Goal: Information Seeking & Learning: Learn about a topic

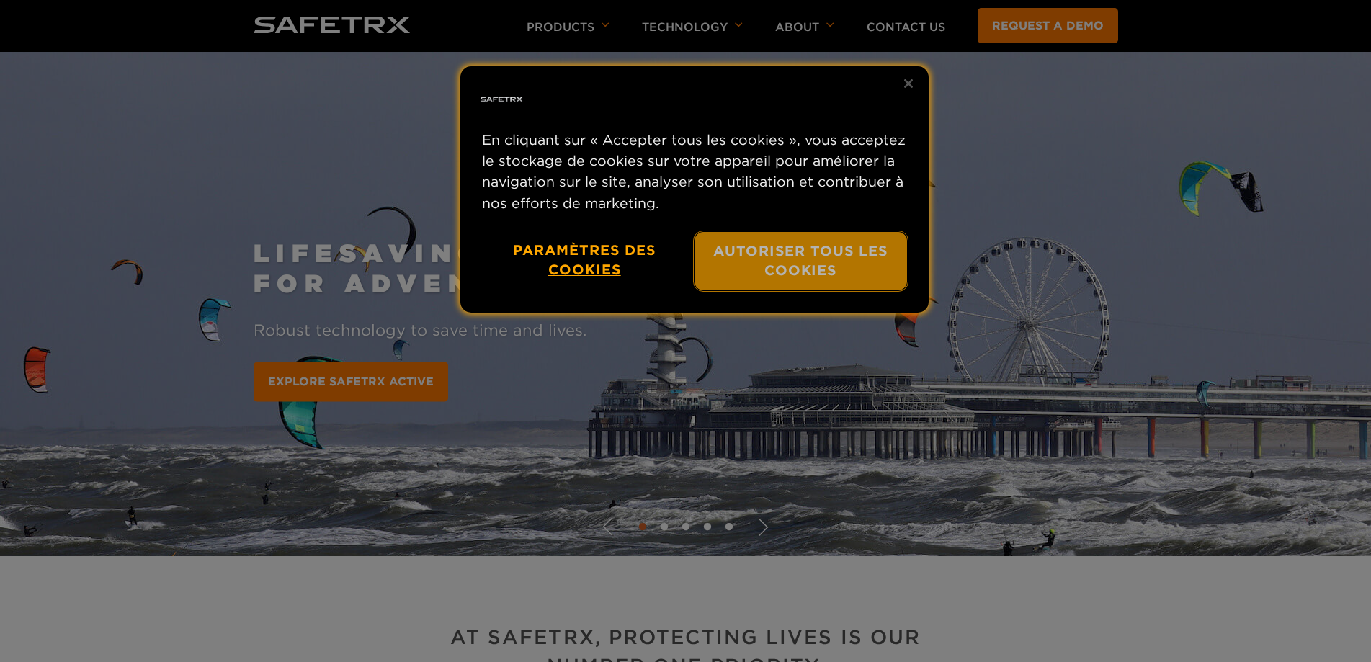
click at [778, 269] on button "Autoriser tous les cookies" at bounding box center [800, 261] width 213 height 58
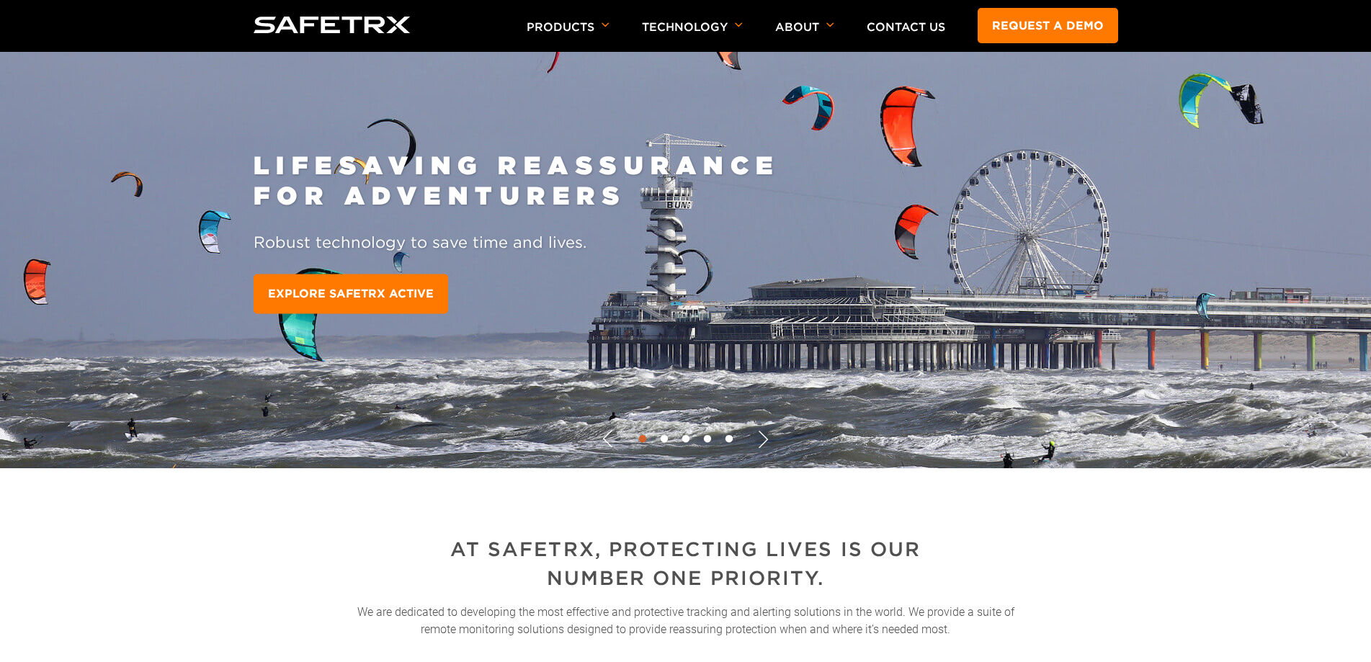
scroll to position [216, 0]
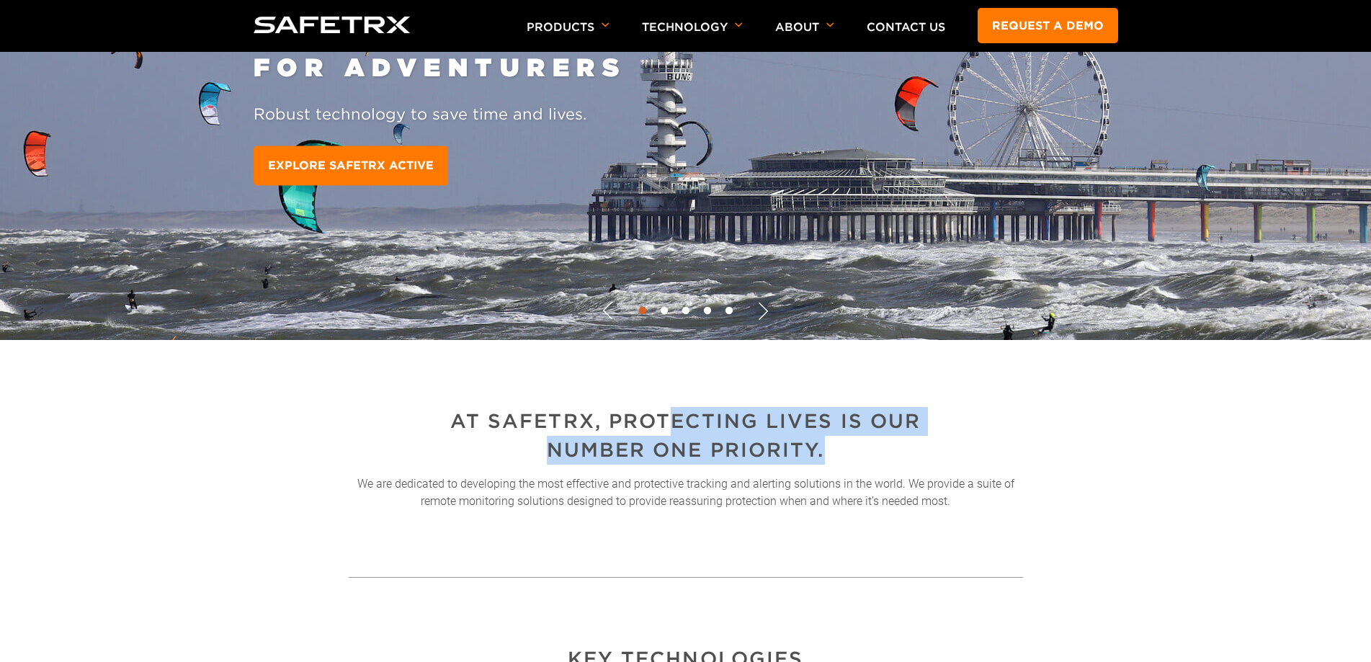
drag, startPoint x: 783, startPoint y: 430, endPoint x: 927, endPoint y: 439, distance: 144.4
click at [927, 439] on div "AT SAFETRX, PROTECTING LIVES IS OUR NUMBER ONE PRIORITY. We are dedicated to de…" at bounding box center [686, 458] width 864 height 103
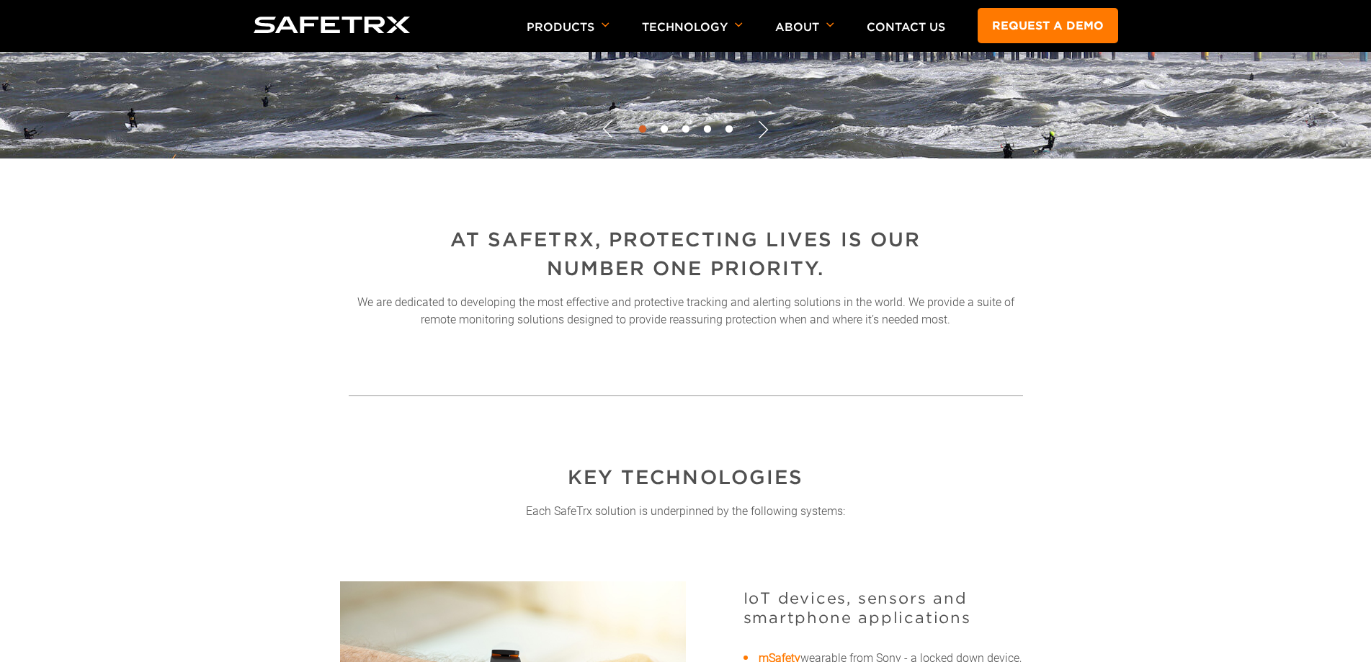
scroll to position [432, 0]
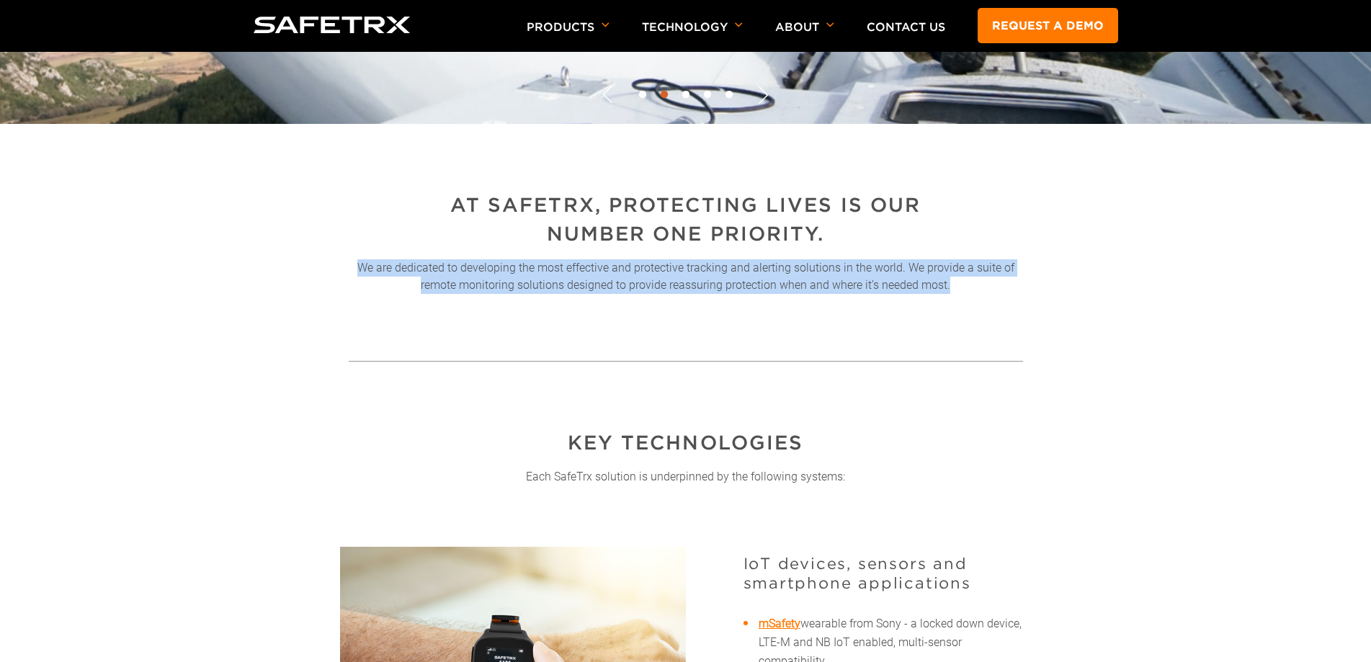
drag, startPoint x: 376, startPoint y: 267, endPoint x: 1062, endPoint y: 287, distance: 686.1
click at [1062, 287] on div "AT SAFETRX, PROTECTING LIVES IS OUR NUMBER ONE PRIORITY. We are dedicated to de…" at bounding box center [686, 242] width 864 height 103
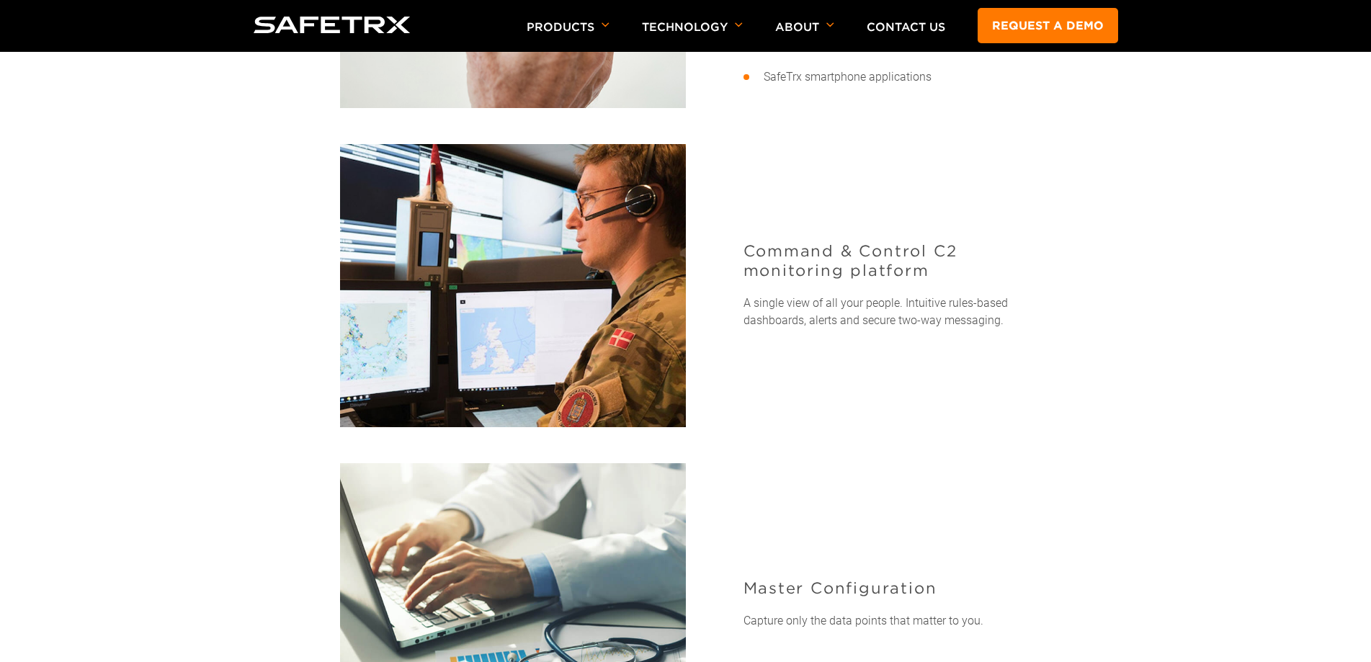
scroll to position [1153, 0]
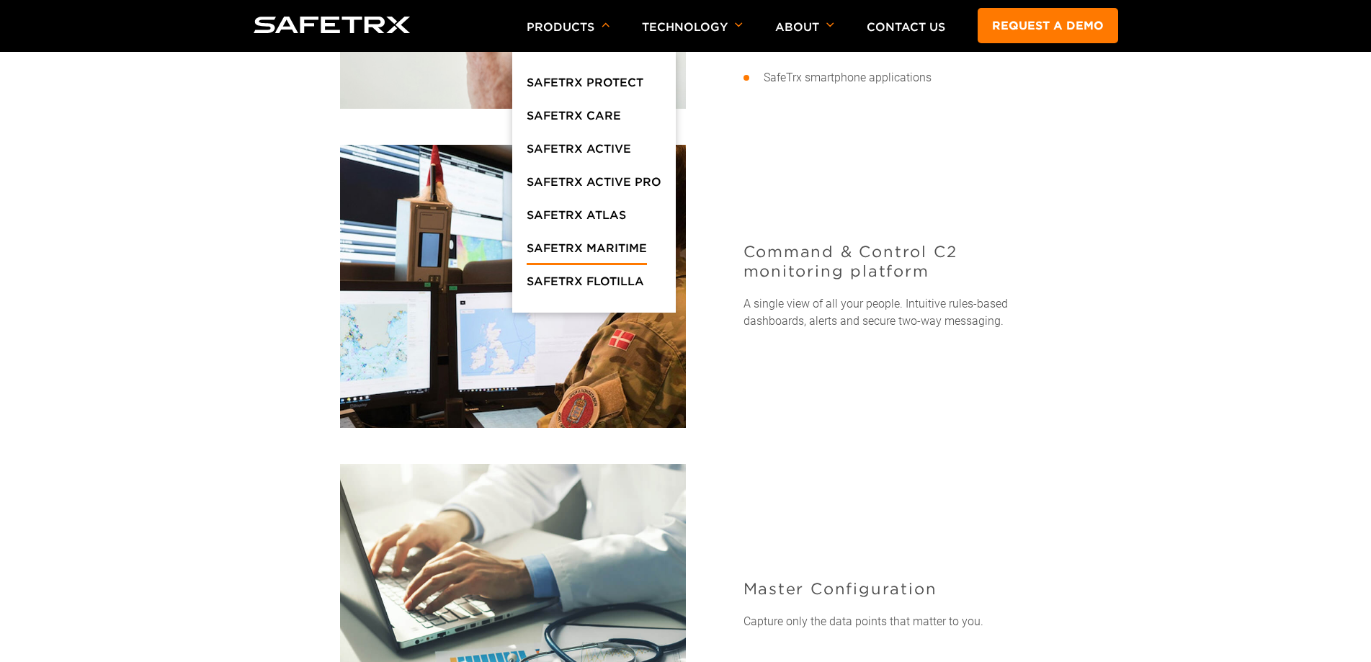
click at [597, 242] on link "SafeTrx Maritime" at bounding box center [587, 252] width 120 height 26
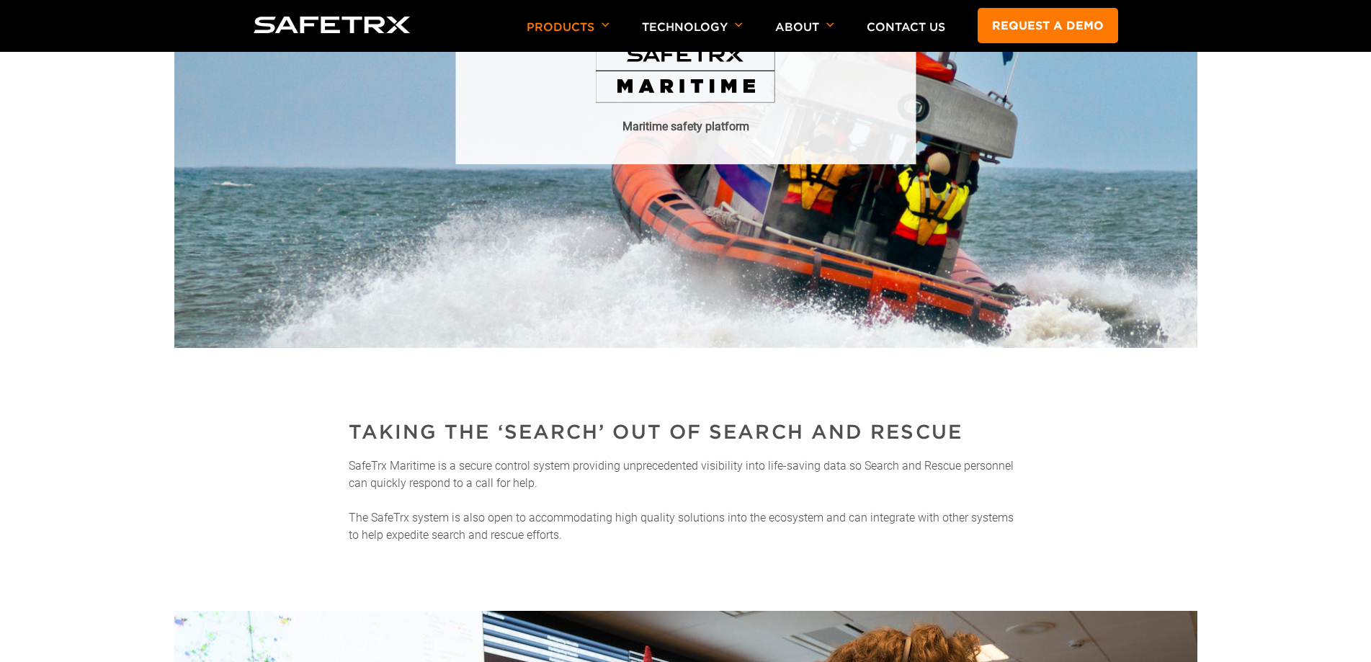
scroll to position [288, 0]
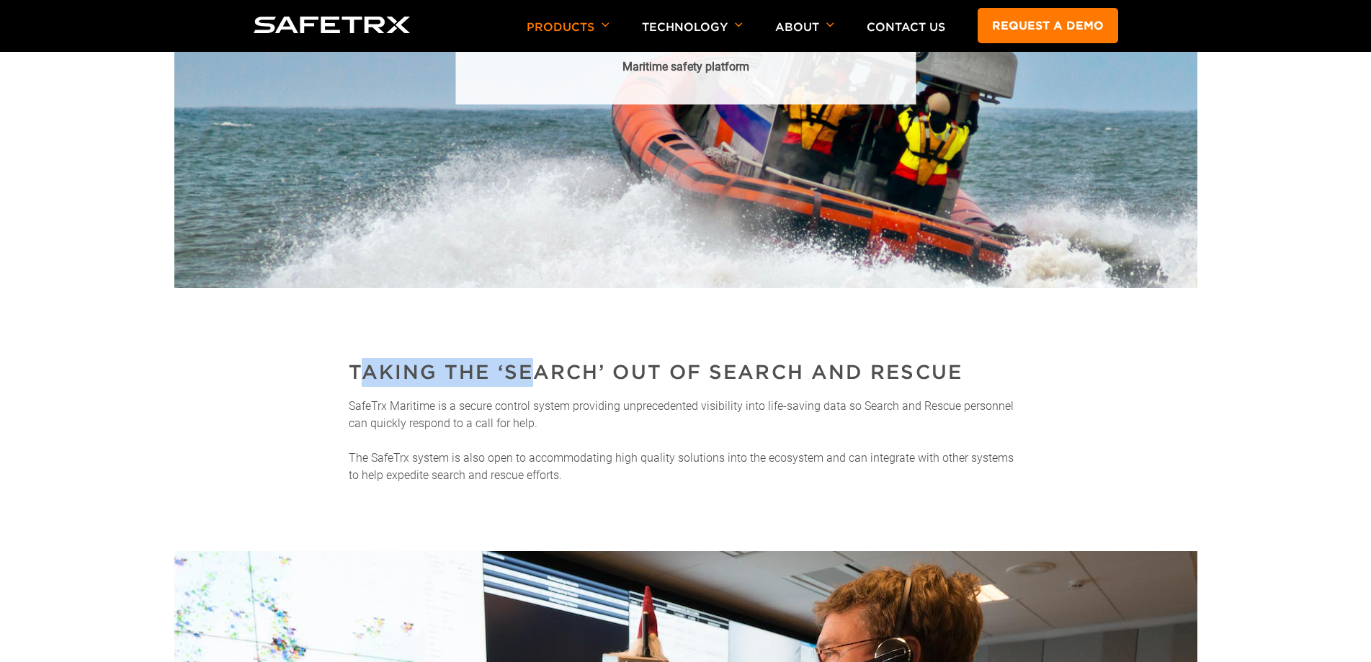
drag, startPoint x: 364, startPoint y: 356, endPoint x: 534, endPoint y: 374, distance: 171.0
click at [534, 374] on h2 "Taking the ‘search’ out of Search and Rescue" at bounding box center [686, 372] width 674 height 29
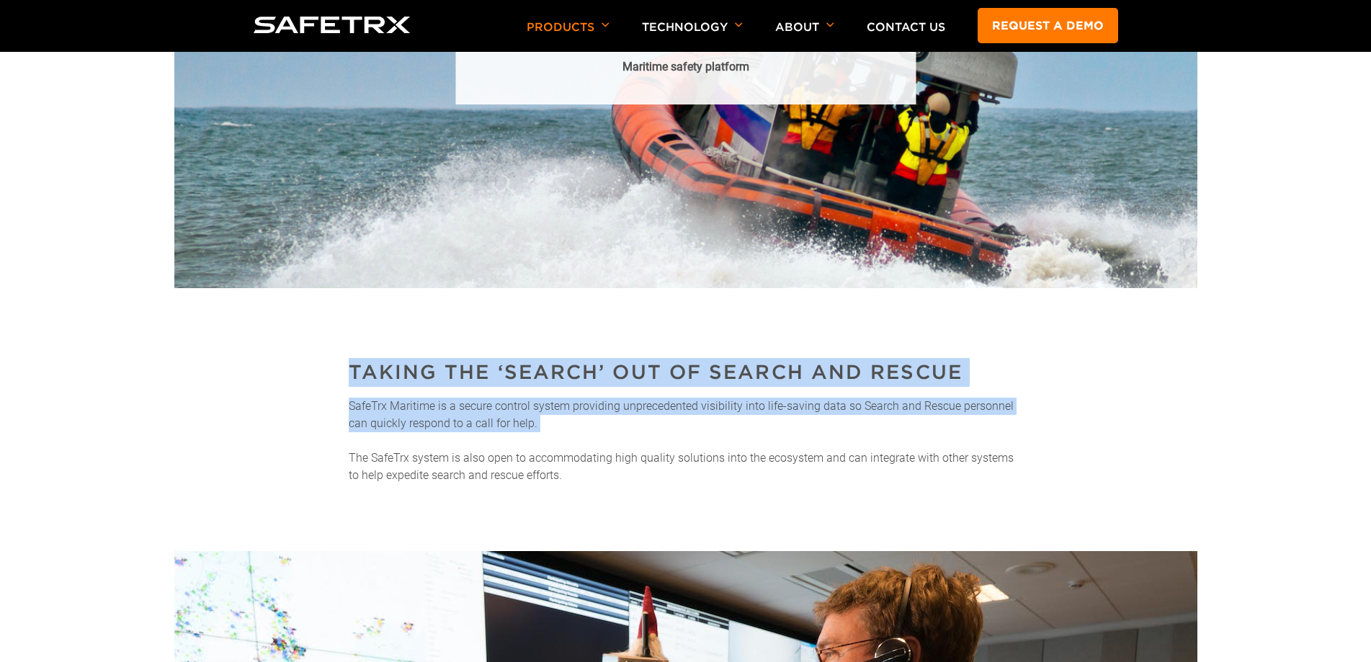
drag, startPoint x: 297, startPoint y: 360, endPoint x: 1119, endPoint y: 437, distance: 826.2
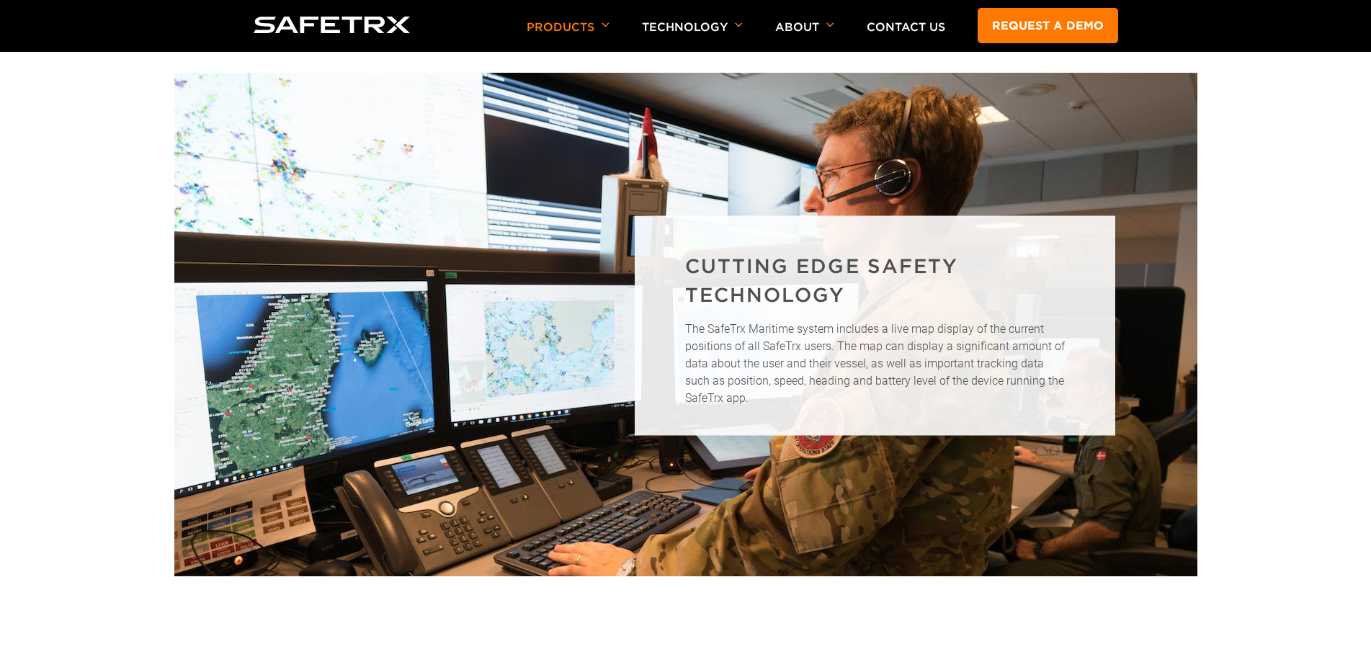
scroll to position [792, 0]
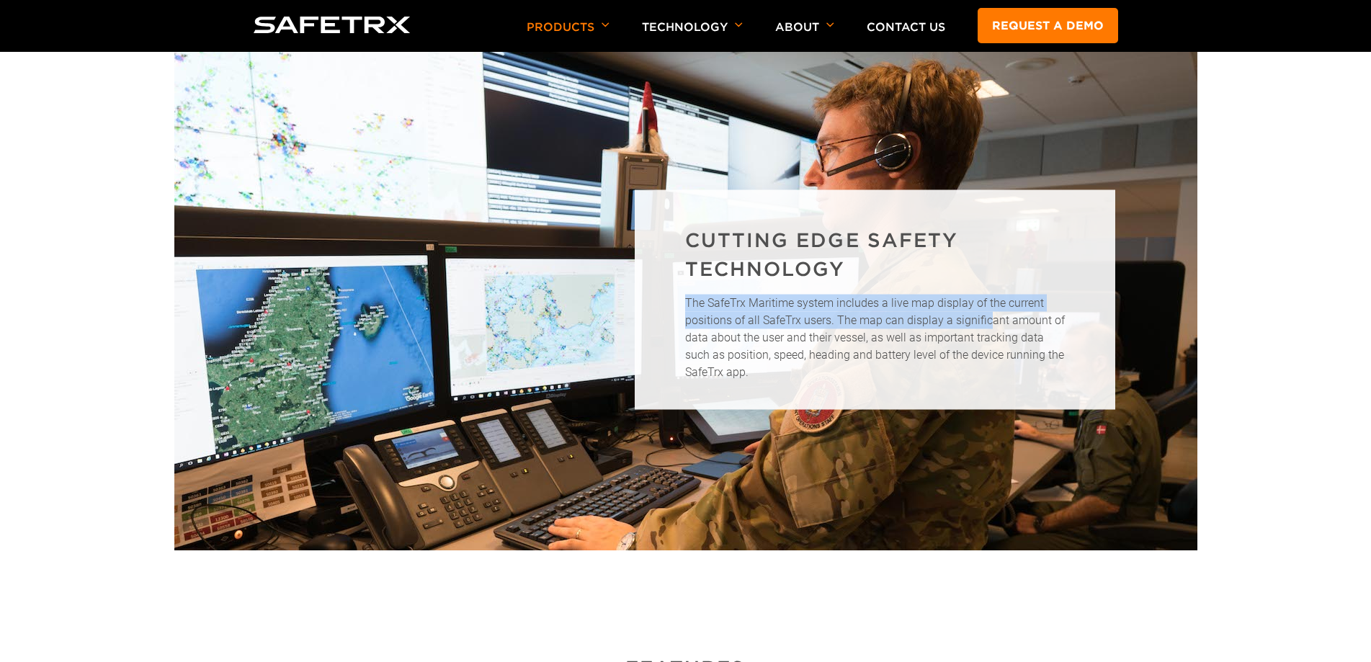
drag, startPoint x: 674, startPoint y: 295, endPoint x: 988, endPoint y: 312, distance: 314.5
click at [988, 312] on div "CUTTING EDGE SAFETY TECHNOLOGY The SafeTrx Maritime system includes a live map …" at bounding box center [875, 300] width 480 height 220
click at [988, 312] on p "The SafeTrx Maritime system includes a live map display of the current position…" at bounding box center [875, 338] width 380 height 86
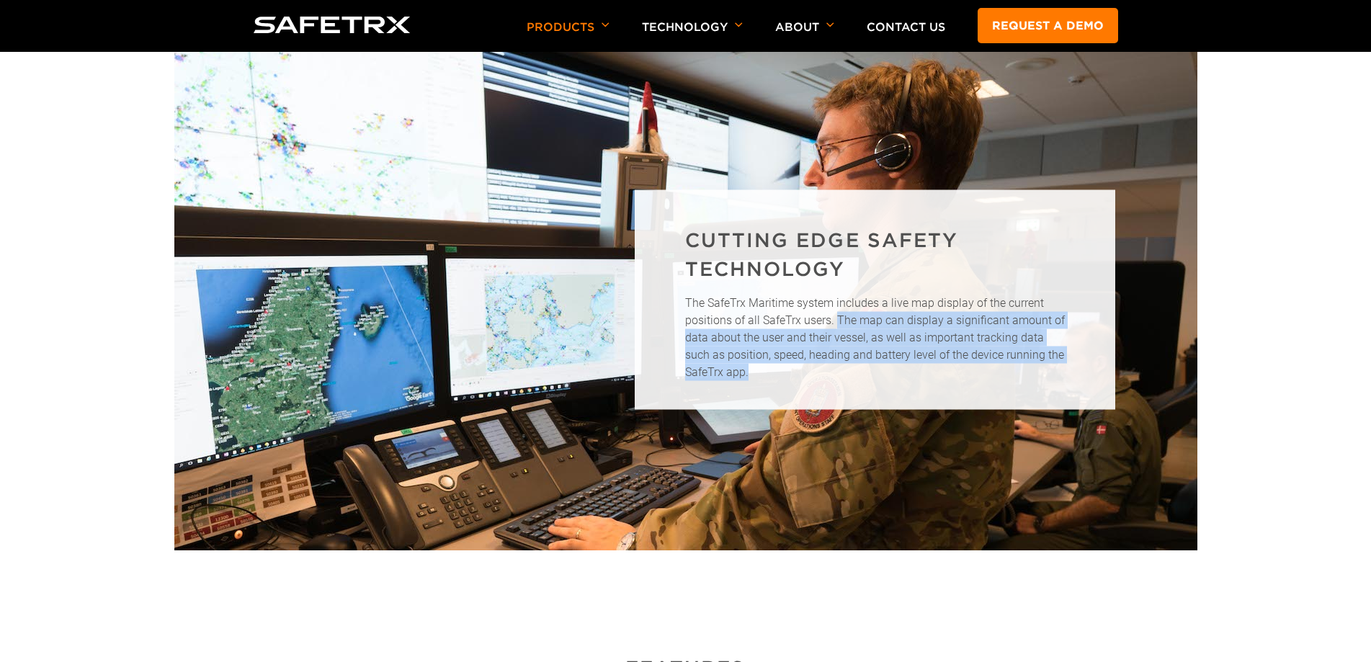
drag, startPoint x: 836, startPoint y: 321, endPoint x: 979, endPoint y: 382, distance: 155.6
click at [979, 382] on div "CUTTING EDGE SAFETY TECHNOLOGY The SafeTrx Maritime system includes a live map …" at bounding box center [875, 300] width 480 height 220
click at [981, 382] on div "CUTTING EDGE SAFETY TECHNOLOGY The SafeTrx Maritime system includes a live map …" at bounding box center [875, 300] width 480 height 220
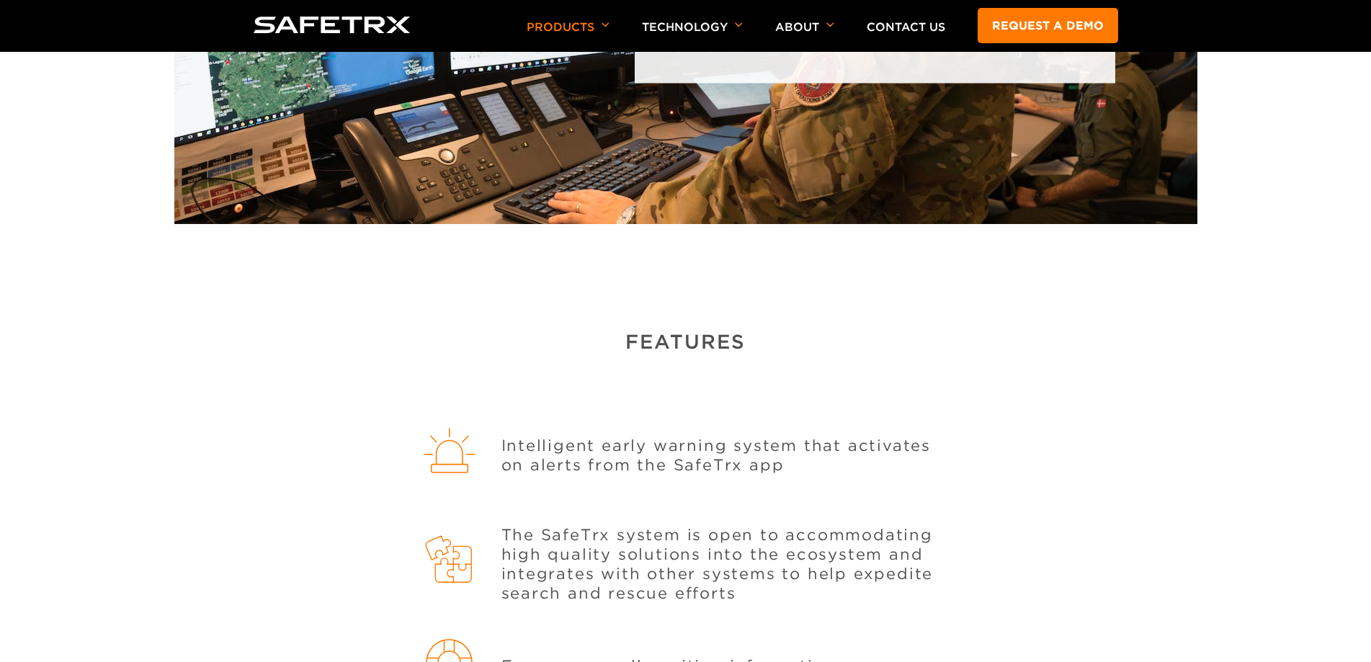
scroll to position [1153, 0]
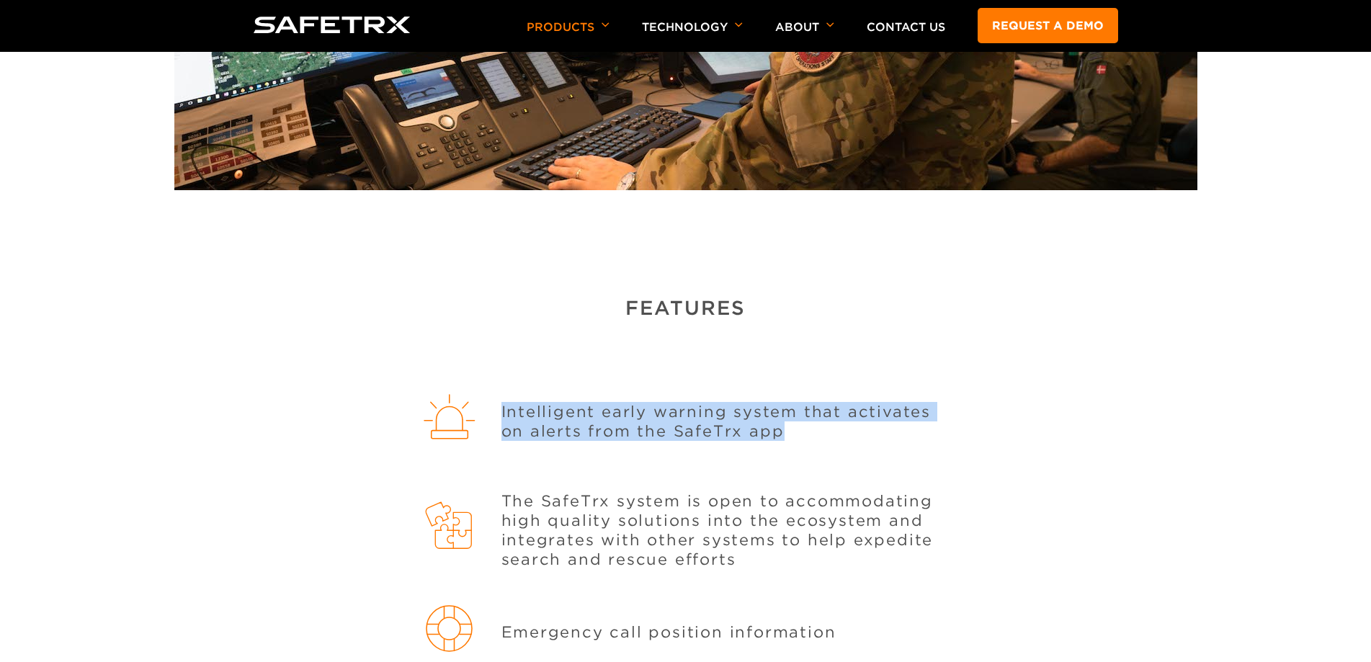
drag, startPoint x: 570, startPoint y: 411, endPoint x: 825, endPoint y: 450, distance: 258.1
click at [825, 450] on div "Intelligent early warning system that activates on alerts from the SafeTrx app" at bounding box center [685, 418] width 527 height 68
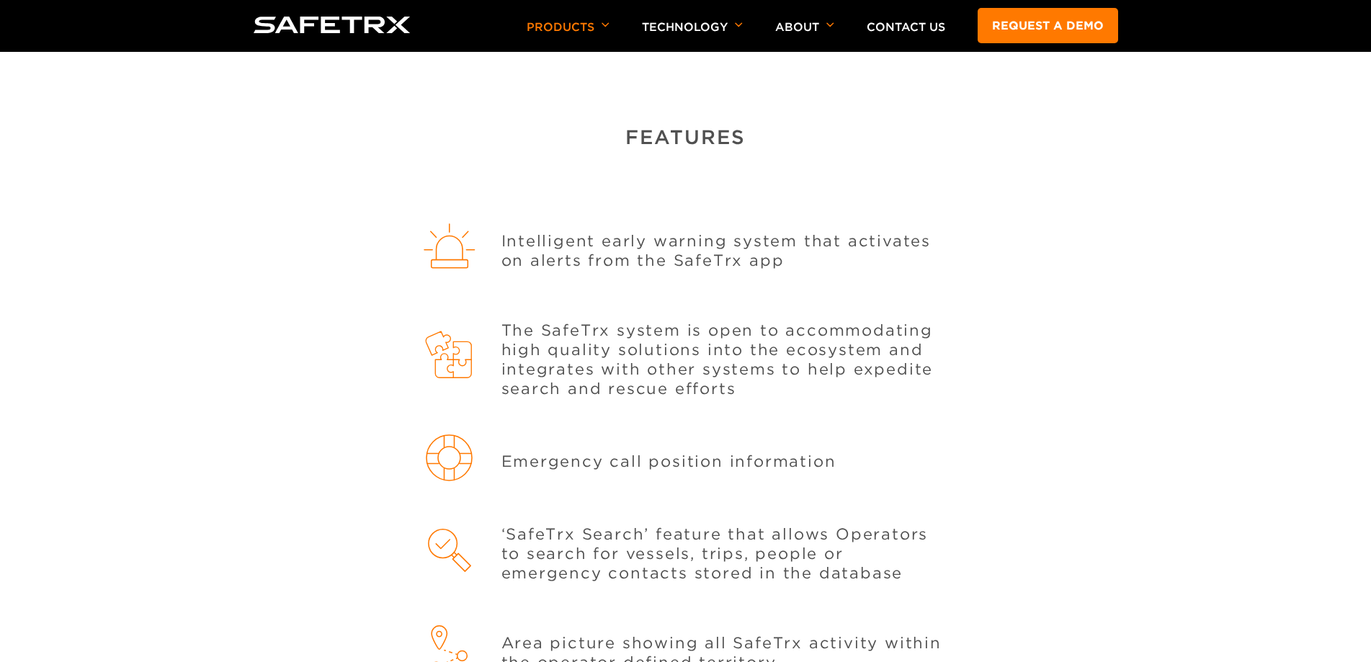
scroll to position [1369, 0]
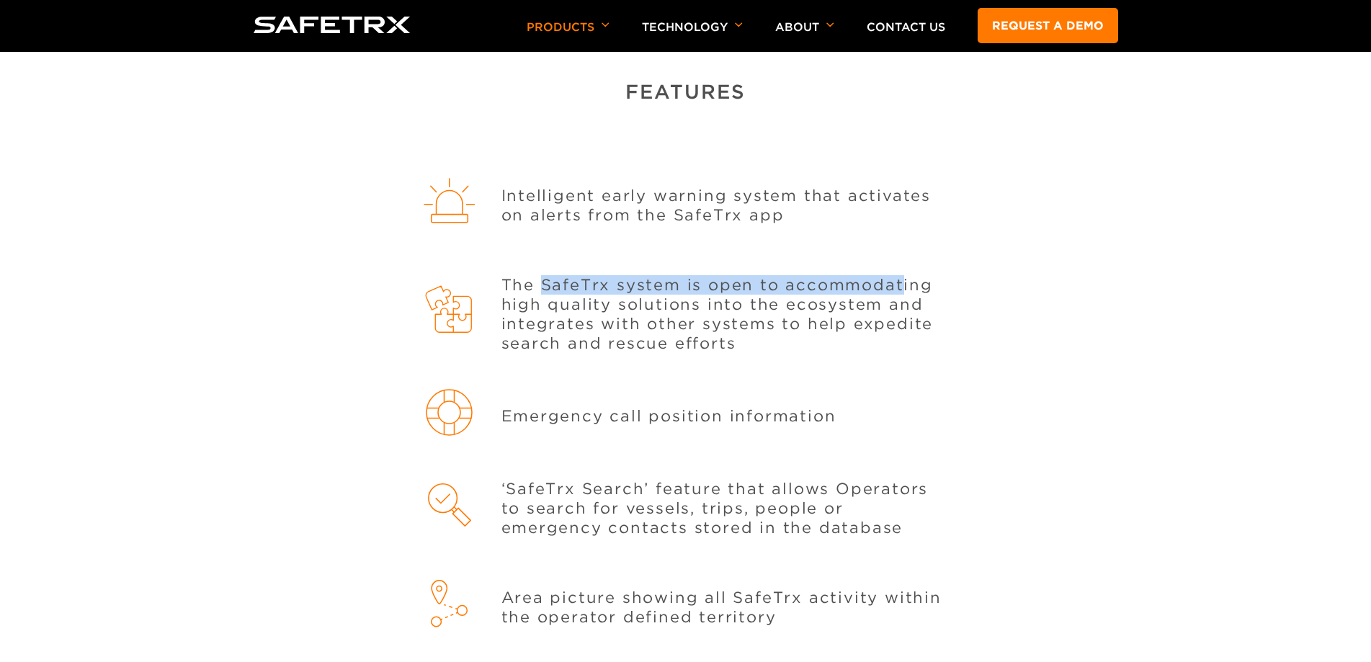
drag, startPoint x: 592, startPoint y: 285, endPoint x: 900, endPoint y: 293, distance: 307.7
click at [900, 293] on p "The SafeTrx system is open to accommodating high quality solutions into the eco…" at bounding box center [725, 314] width 448 height 78
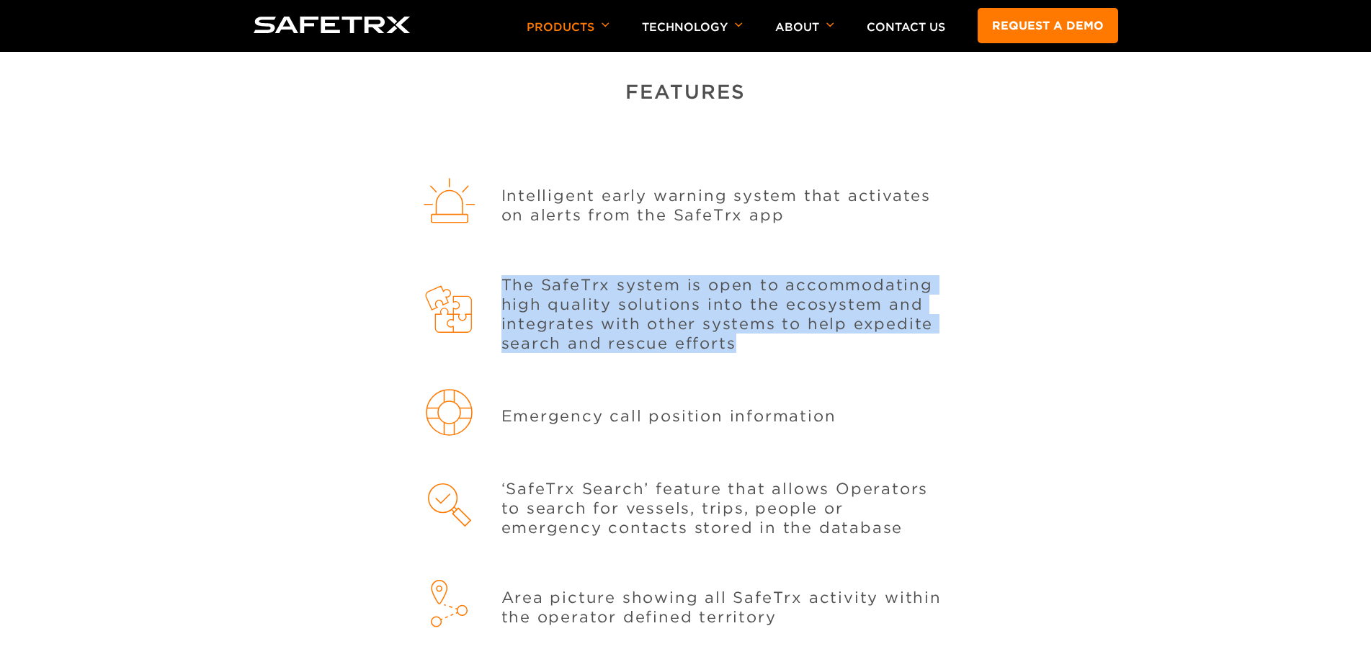
drag, startPoint x: 501, startPoint y: 293, endPoint x: 921, endPoint y: 349, distance: 423.7
click at [921, 349] on p "The SafeTrx system is open to accommodating high quality solutions into the eco…" at bounding box center [725, 314] width 448 height 78
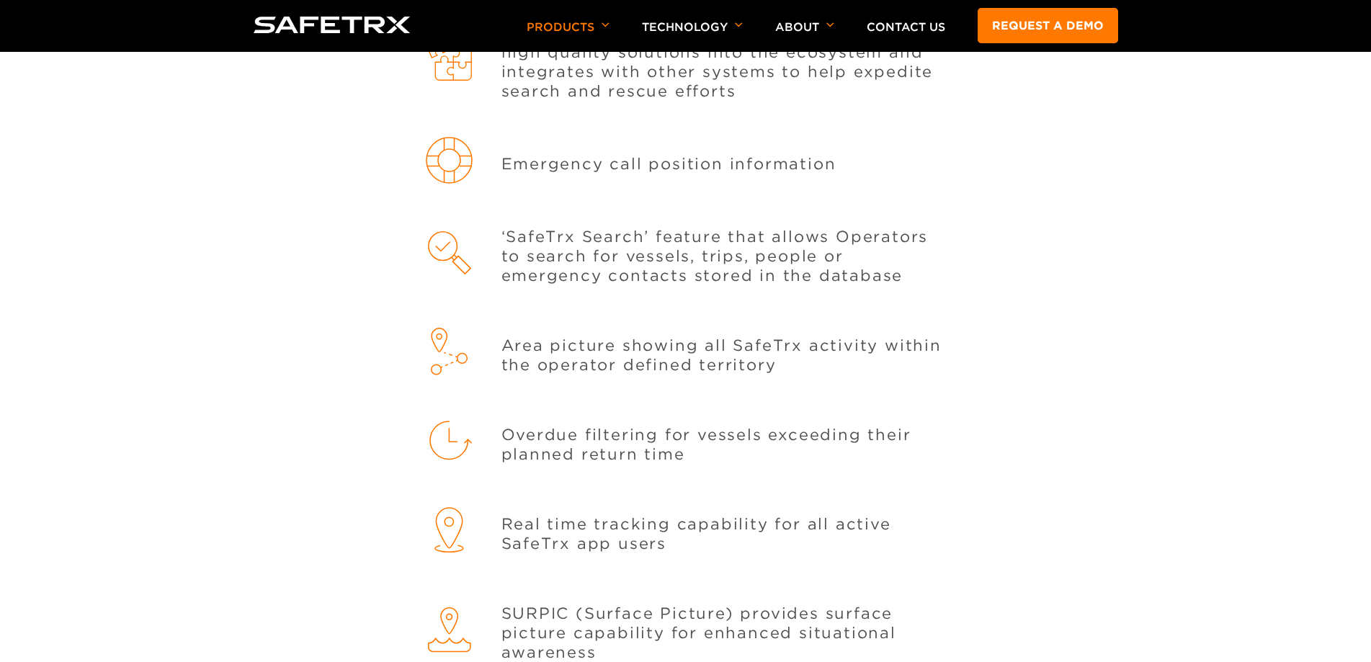
scroll to position [1657, 0]
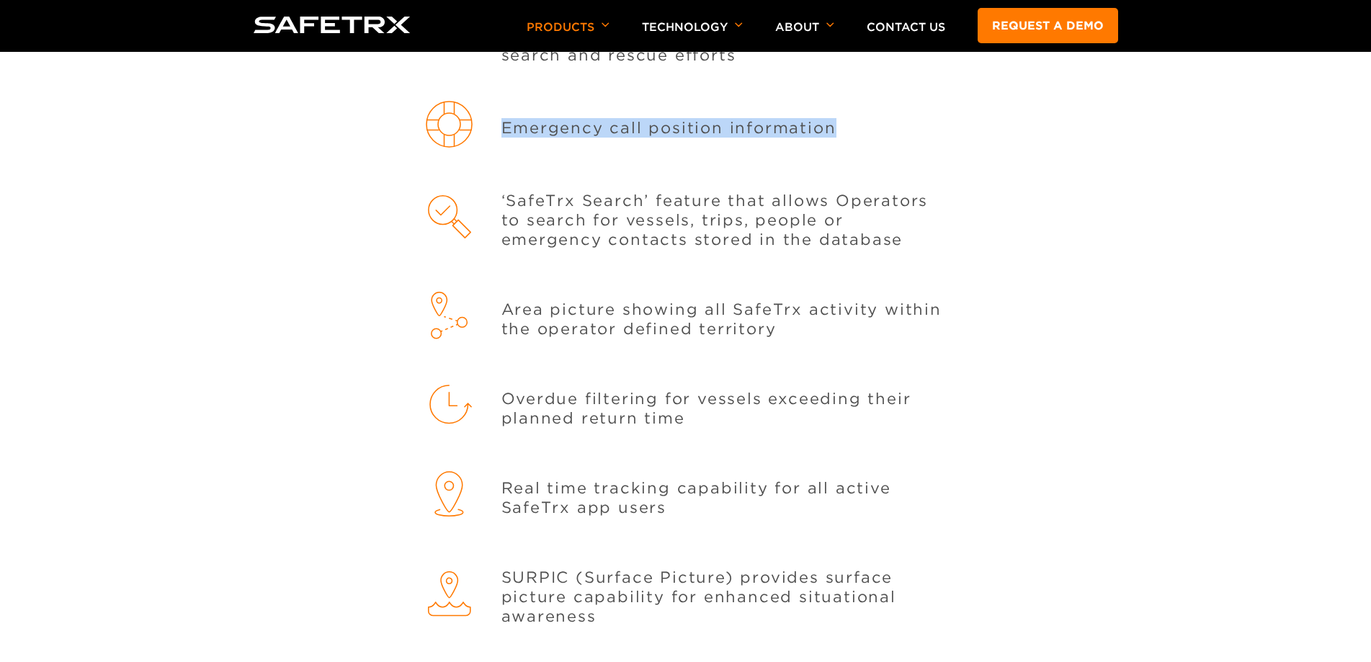
drag, startPoint x: 496, startPoint y: 127, endPoint x: 848, endPoint y: 145, distance: 352.7
click at [848, 145] on div "Intelligent early warning system that activates on alerts from the SafeTrx app …" at bounding box center [685, 333] width 605 height 907
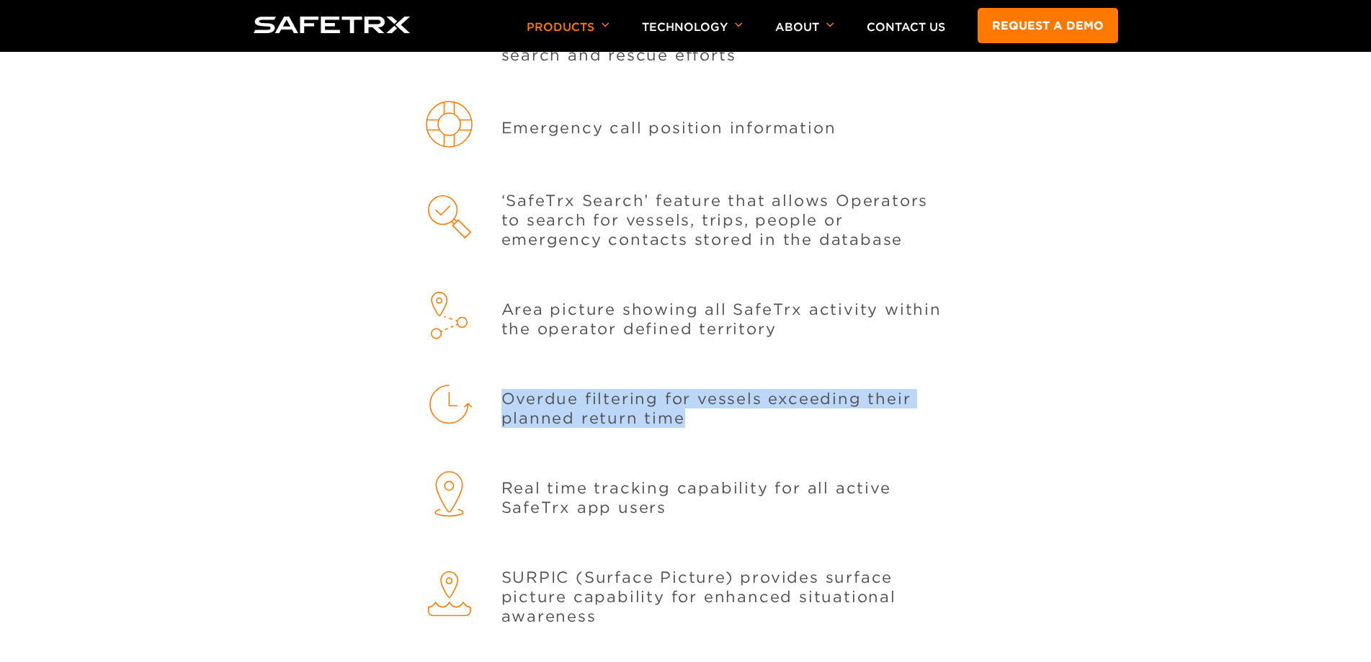
drag, startPoint x: 500, startPoint y: 398, endPoint x: 681, endPoint y: 422, distance: 182.5
click at [699, 426] on div "Overdue filtering for vessels exceeding their planned return time" at bounding box center [685, 405] width 527 height 68
copy p "Overdue filtering for vessels exceeding their planned return time"
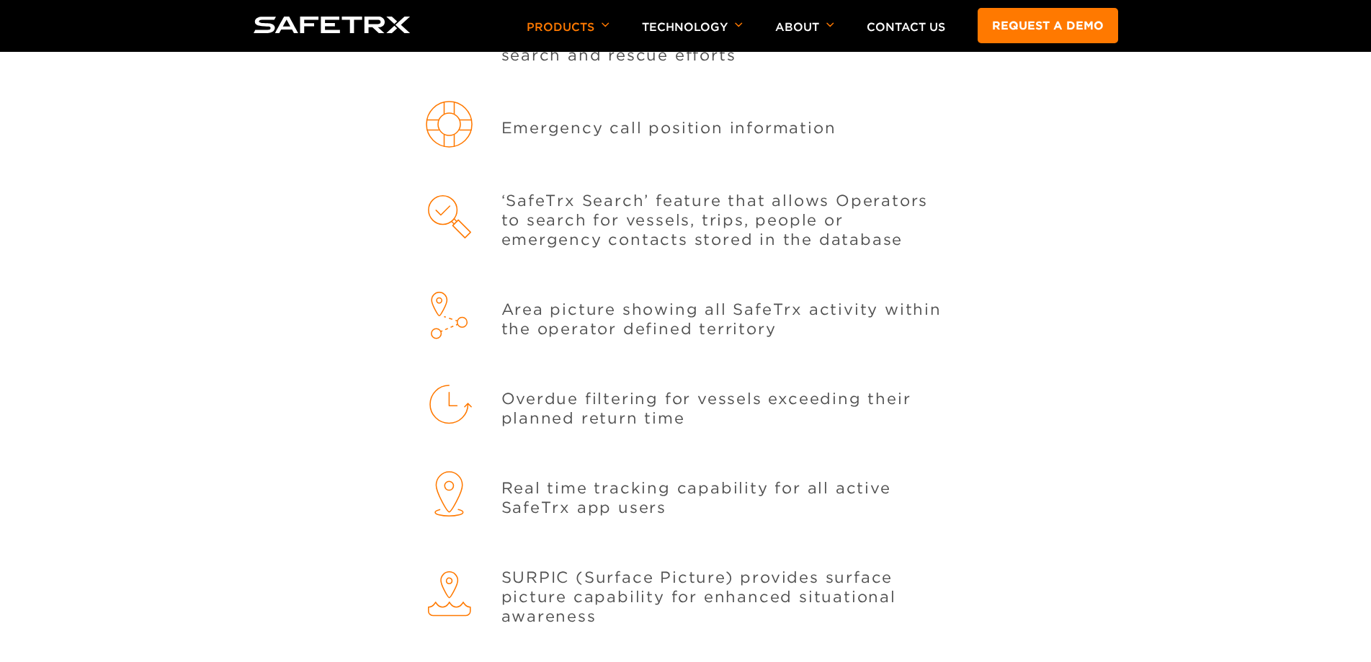
click at [841, 313] on p "Area picture showing all SafeTrx activity within the operator defined territory" at bounding box center [725, 319] width 448 height 39
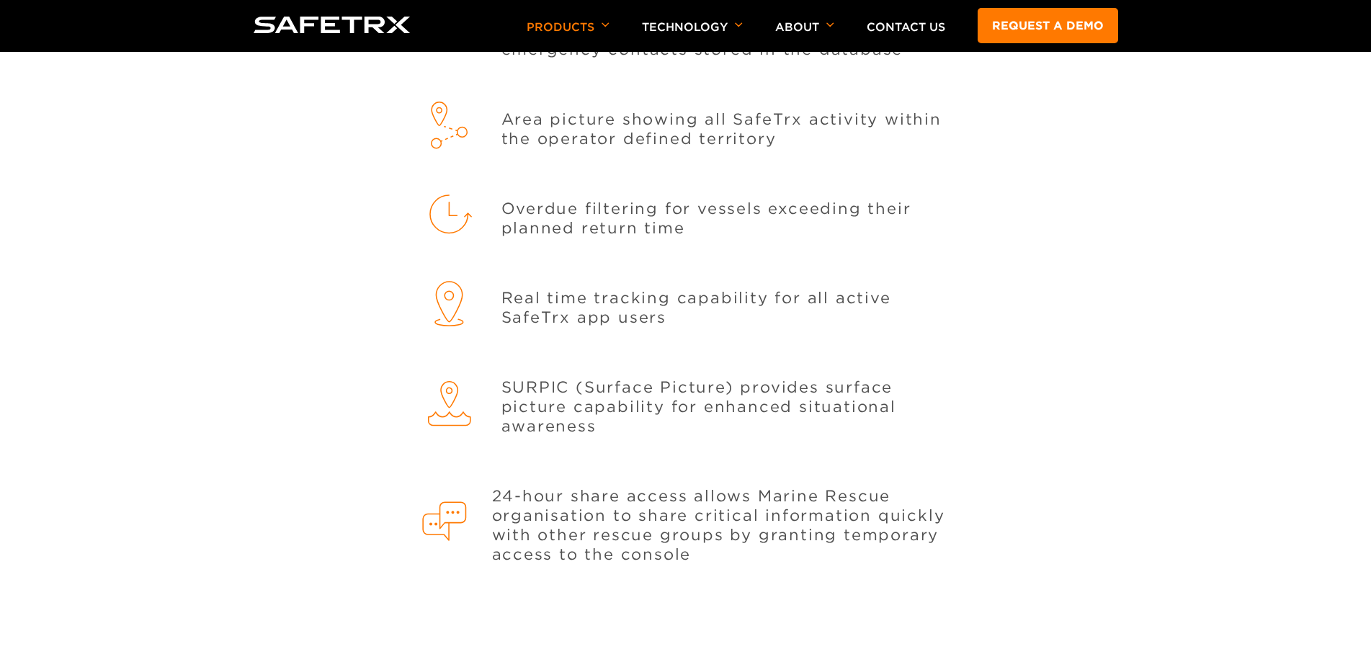
scroll to position [1873, 0]
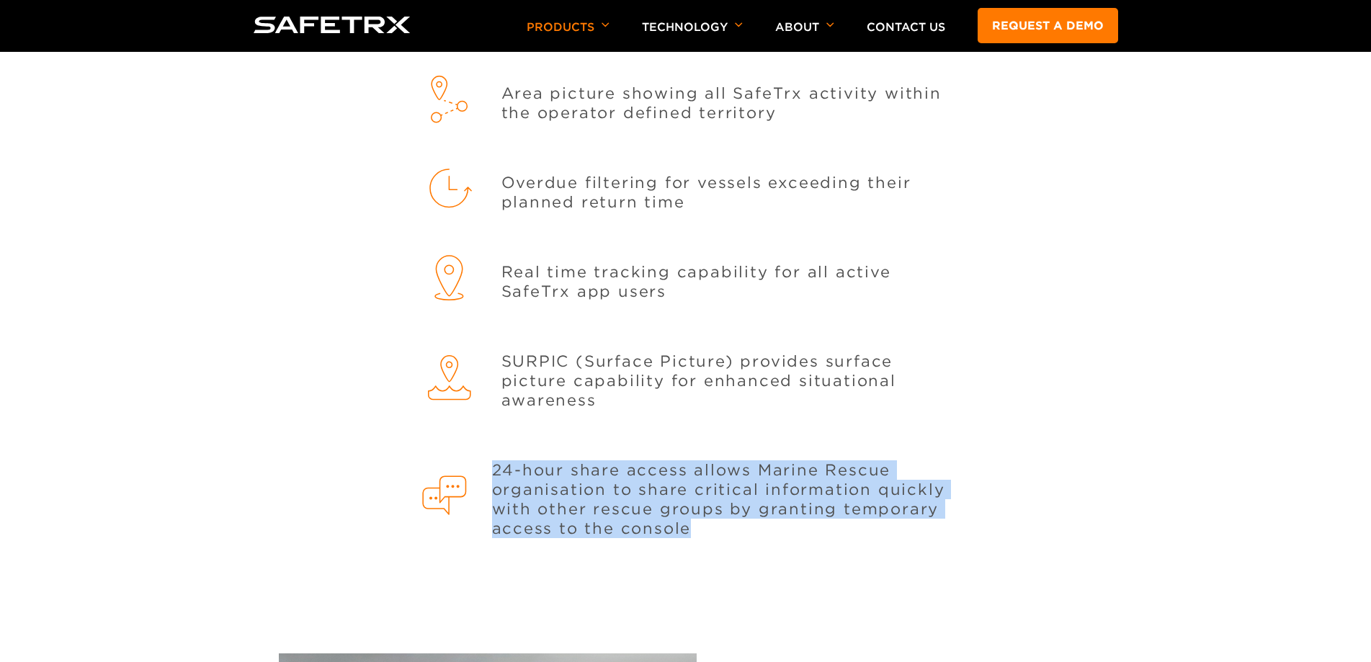
drag, startPoint x: 480, startPoint y: 468, endPoint x: 958, endPoint y: 526, distance: 481.1
click at [958, 526] on div "Intelligent early warning system that activates on alerts from the SafeTrx app …" at bounding box center [685, 117] width 605 height 907
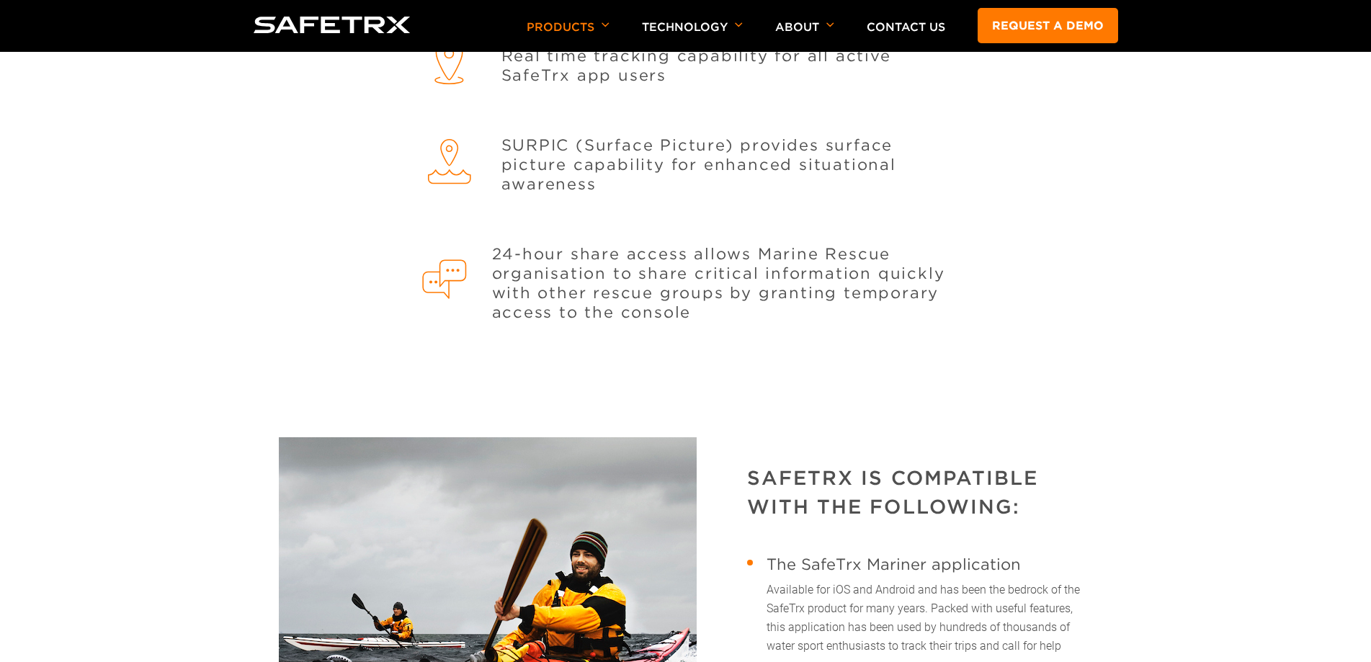
scroll to position [1729, 0]
